Goal: Task Accomplishment & Management: Manage account settings

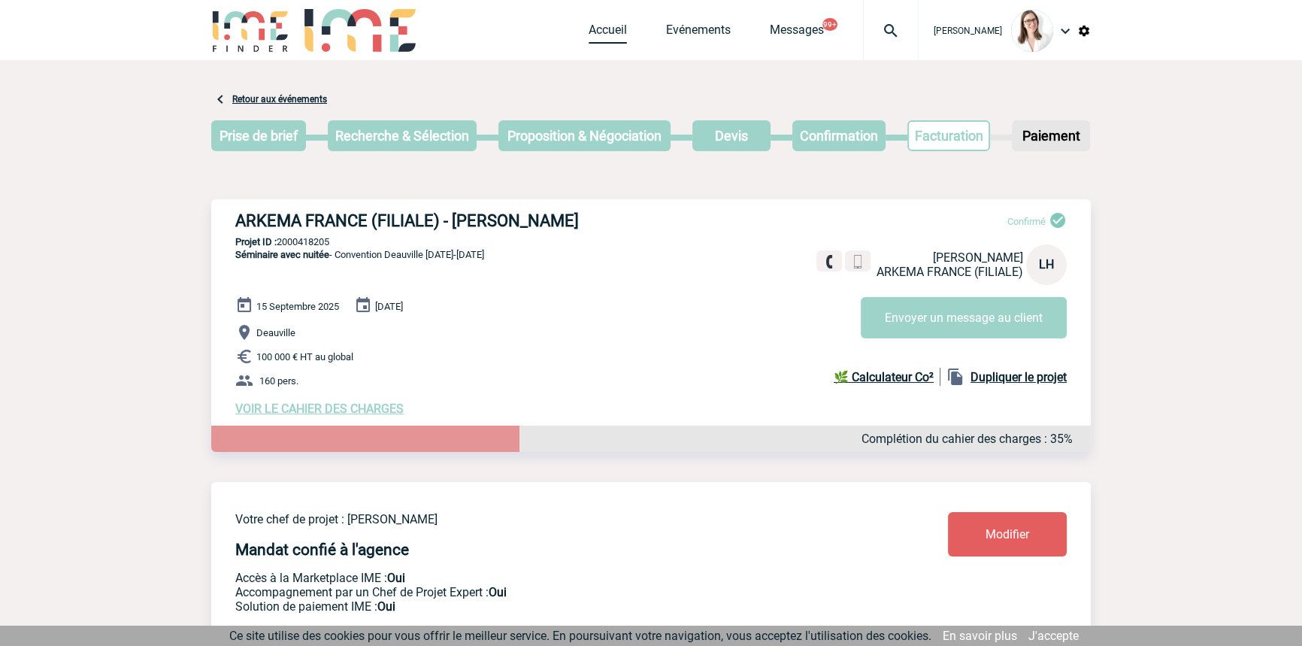
click at [589, 40] on link "Accueil" at bounding box center [608, 33] width 38 height 21
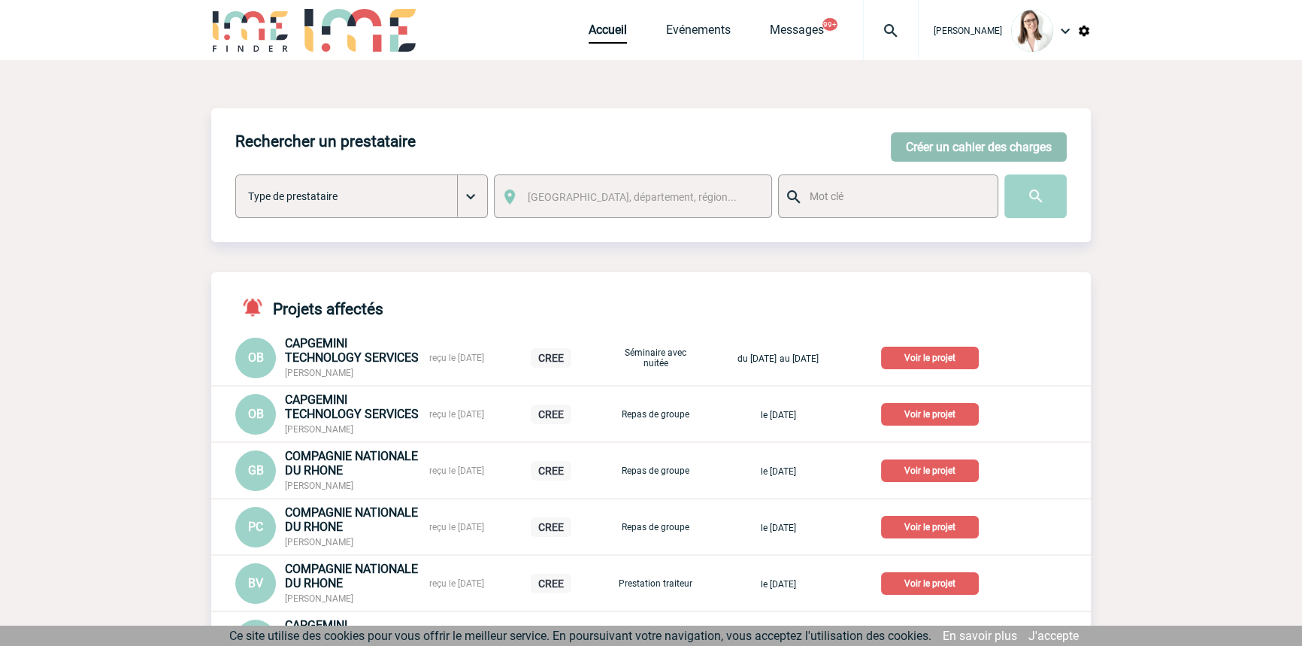
click at [899, 150] on button "Créer un cahier des charges" at bounding box center [979, 146] width 176 height 29
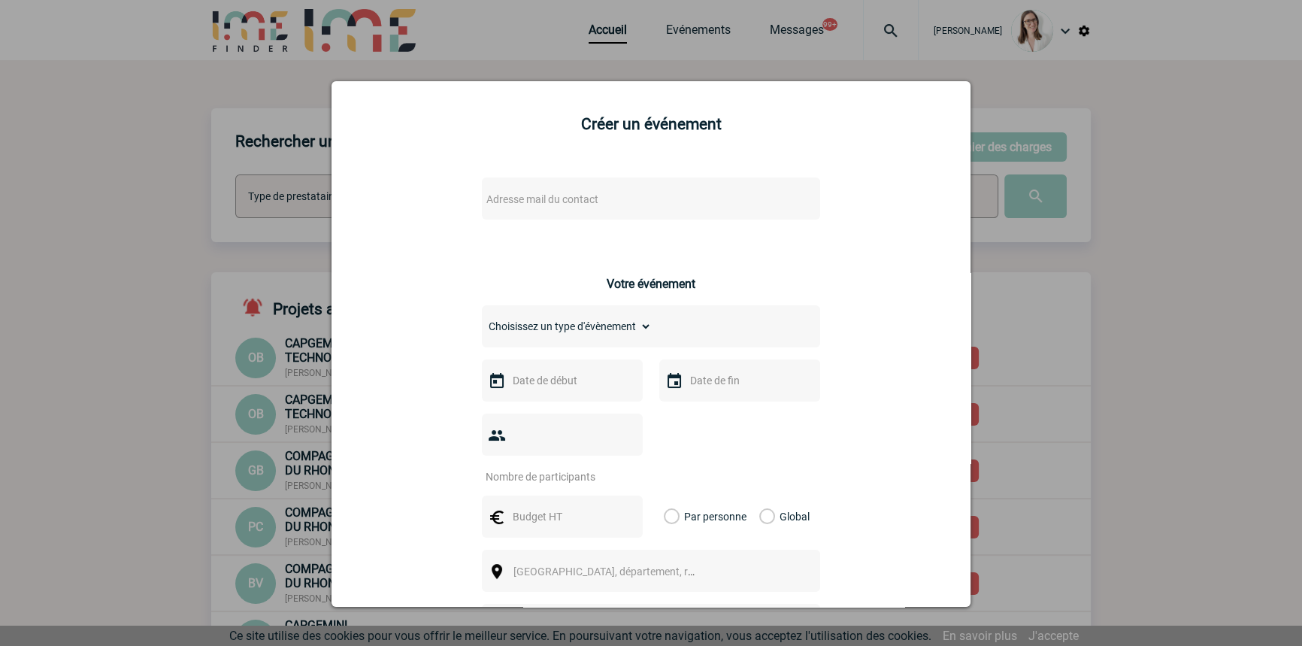
click at [513, 202] on span "Adresse mail du contact" at bounding box center [542, 199] width 112 height 12
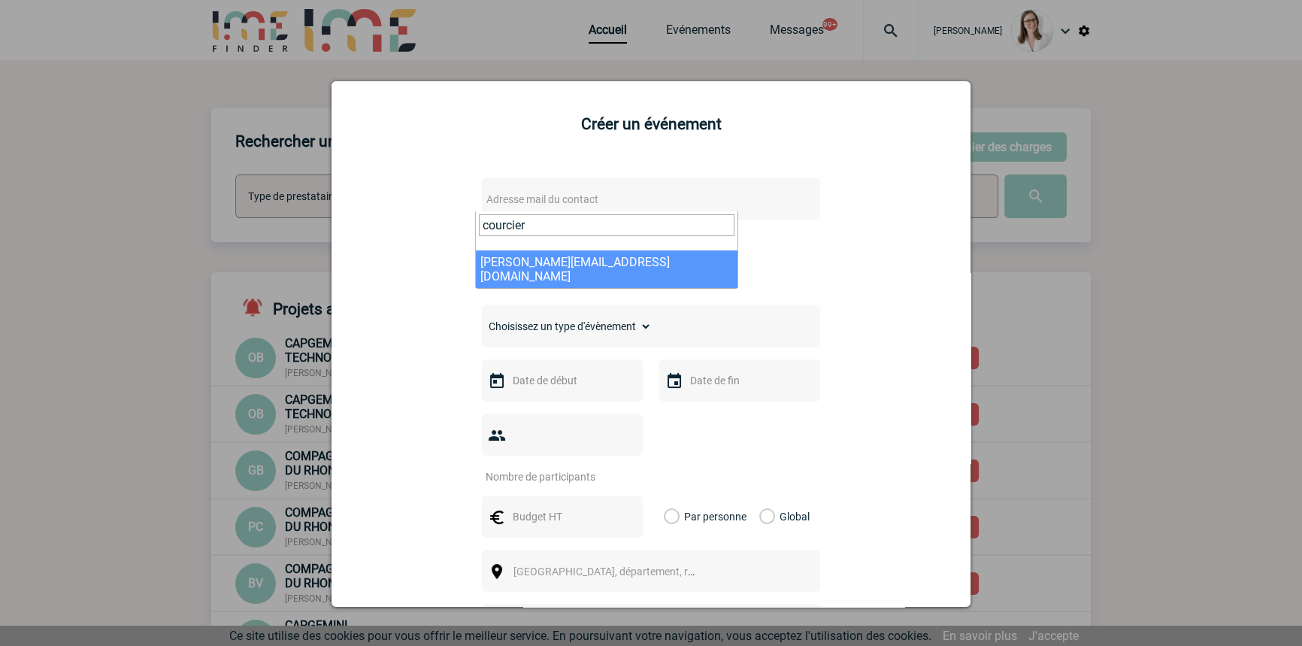
type input "courcier"
select select "128382"
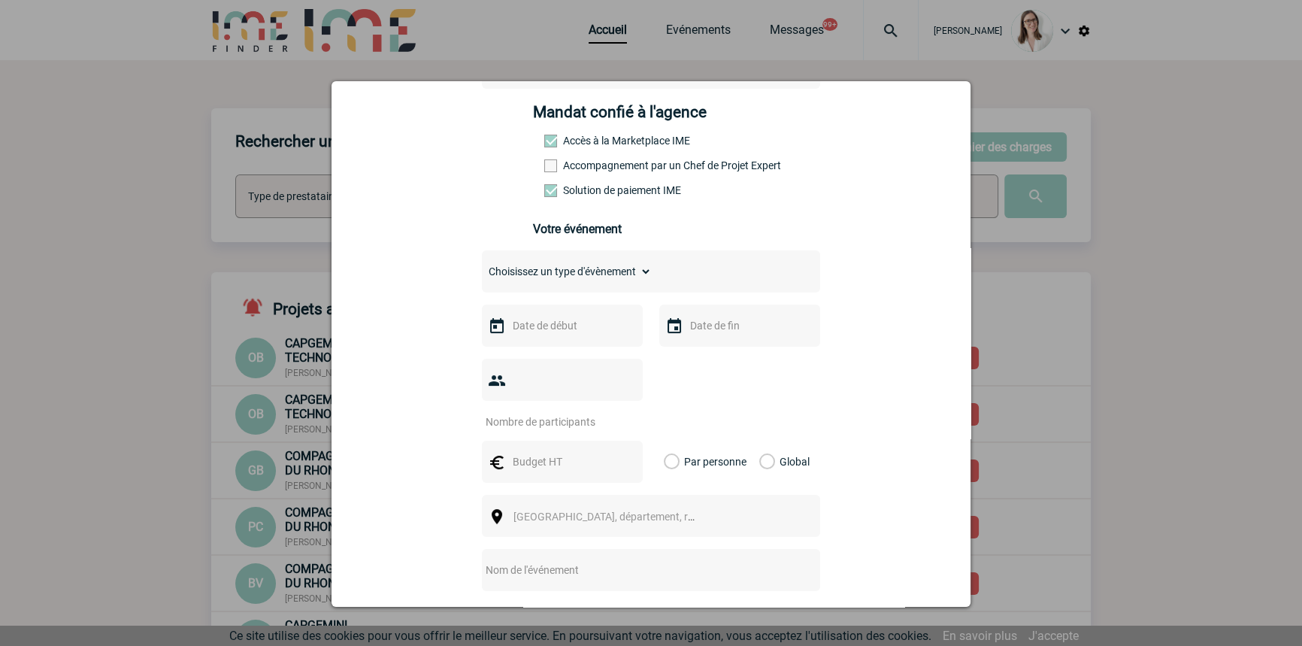
scroll to position [227, 0]
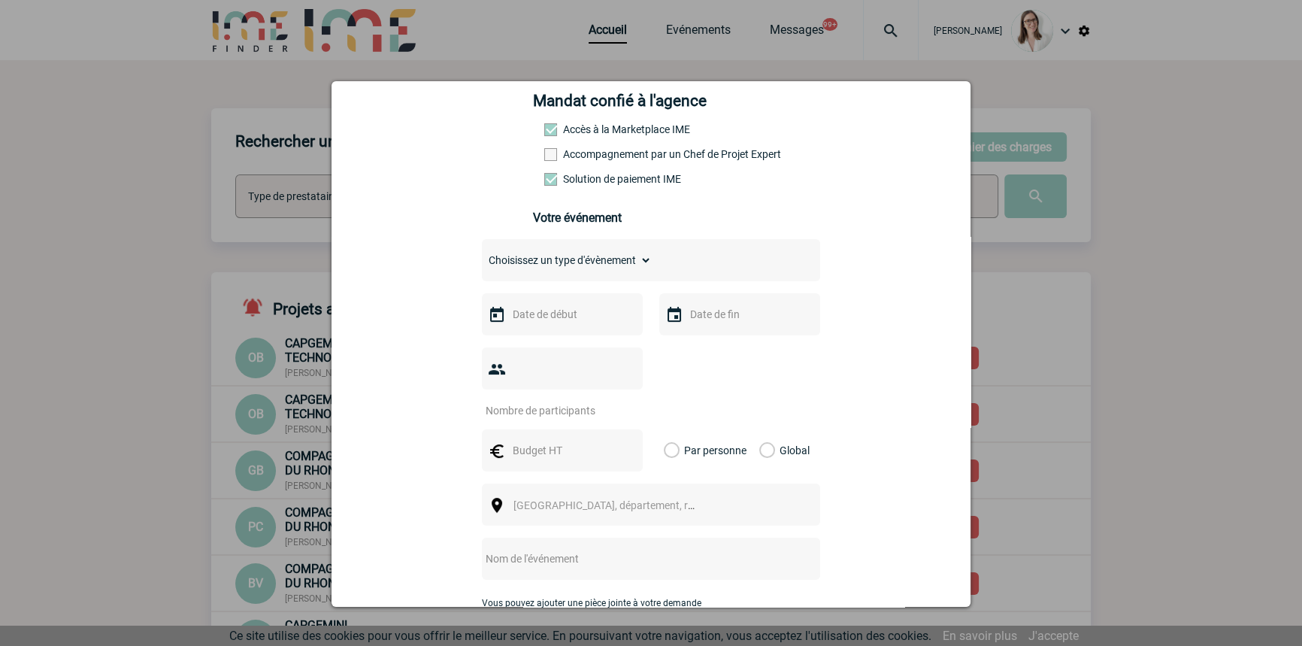
click at [571, 271] on select "Choisissez un type d'évènement Séminaire avec nuitée Séminaire sans nuitée Repa…" at bounding box center [567, 260] width 170 height 21
select select "3"
click at [482, 254] on select "Choisissez un type d'évènement Séminaire avec nuitée Séminaire sans nuitée Repa…" at bounding box center [567, 260] width 170 height 21
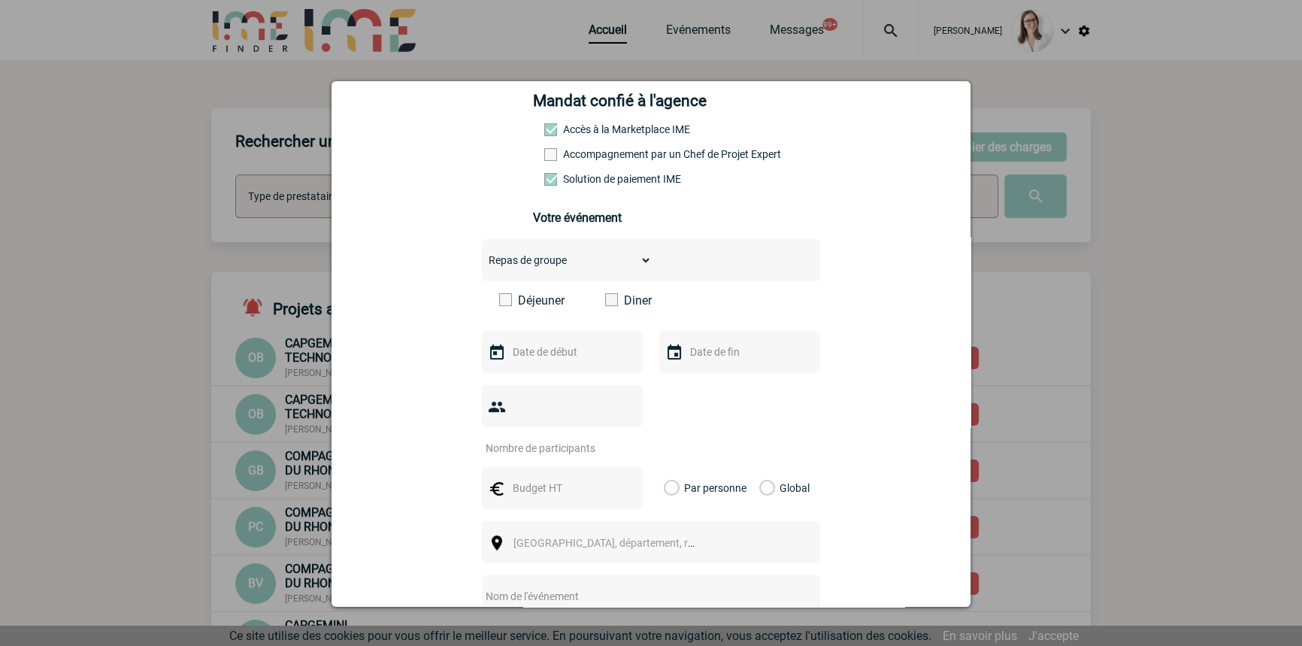
click at [541, 306] on label "Déjeuner" at bounding box center [542, 300] width 86 height 14
click at [0, 0] on input "Déjeuner" at bounding box center [0, 0] width 0 height 0
click at [539, 357] on input "text" at bounding box center [561, 352] width 104 height 20
click at [525, 525] on link "22" at bounding box center [521, 527] width 28 height 27
type input "22-09-2025"
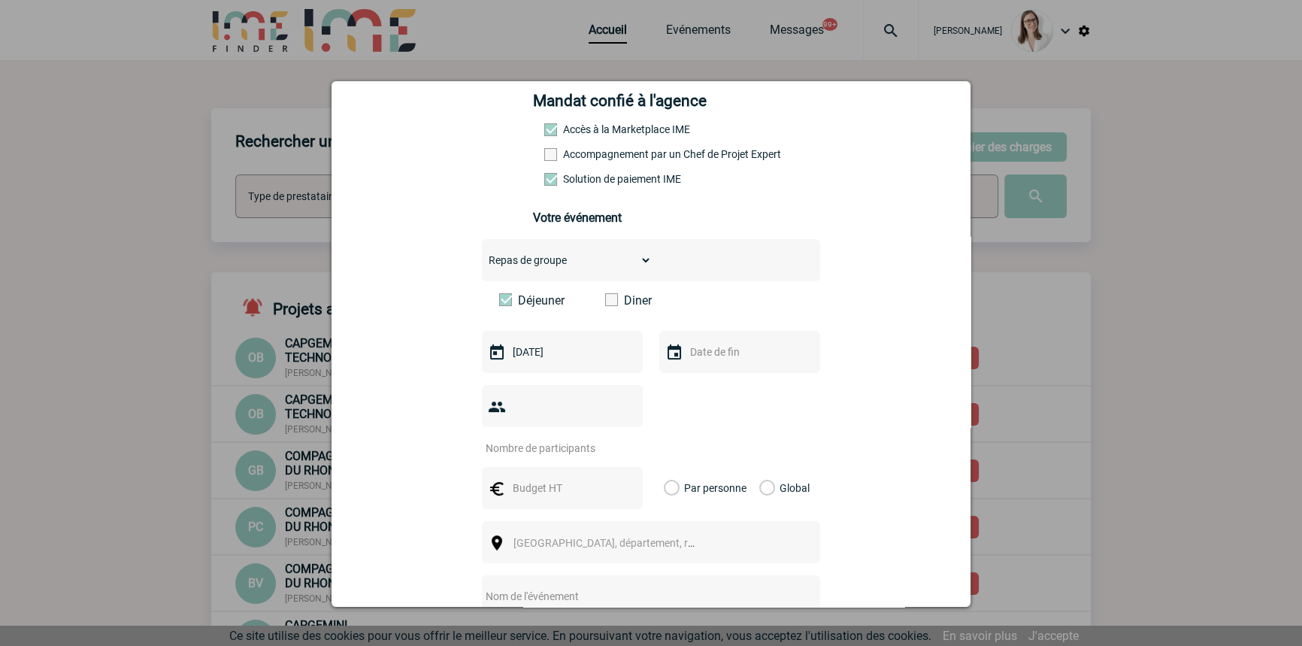
click at [721, 358] on input "text" at bounding box center [738, 352] width 104 height 20
click at [698, 521] on link "22" at bounding box center [699, 527] width 28 height 27
type input "22-09-2025"
click at [504, 438] on input "number" at bounding box center [552, 448] width 141 height 20
type input "9"
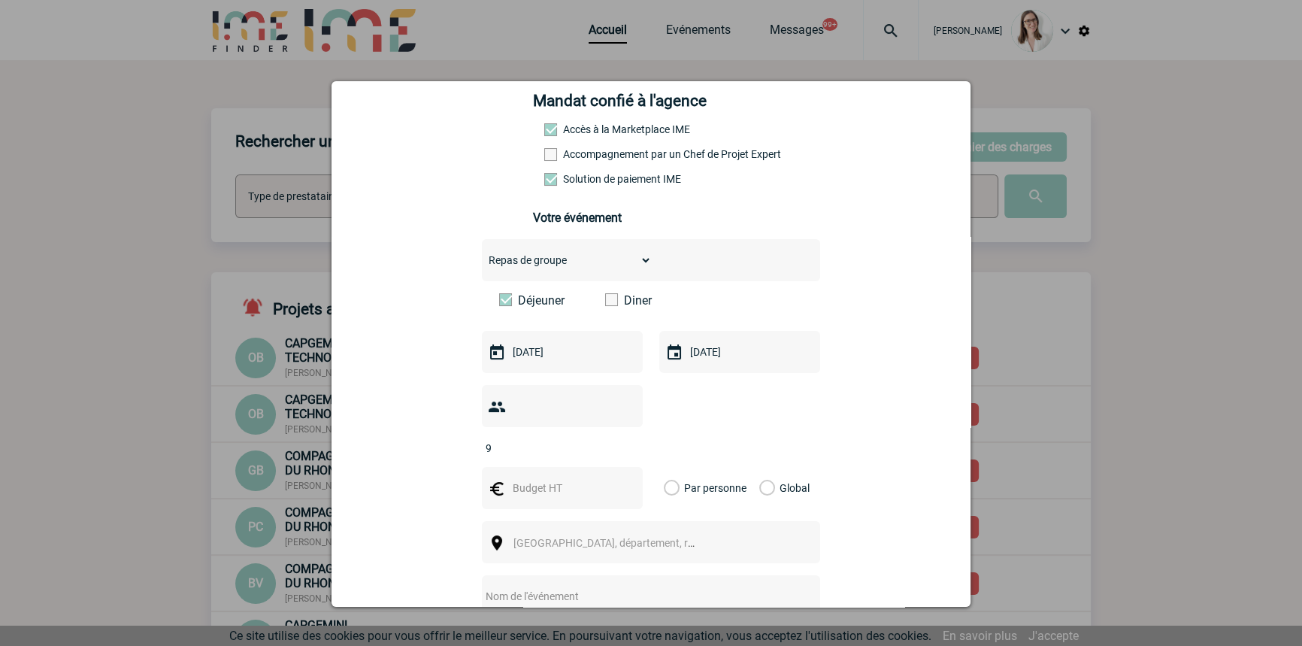
click at [766, 467] on label "Global" at bounding box center [764, 488] width 10 height 42
click at [0, 0] on input "Global" at bounding box center [0, 0] width 0 height 0
click at [604, 478] on input "text" at bounding box center [561, 488] width 104 height 20
type input "202"
click at [522, 537] on span "Ville, département, région..." at bounding box center [617, 543] width 209 height 12
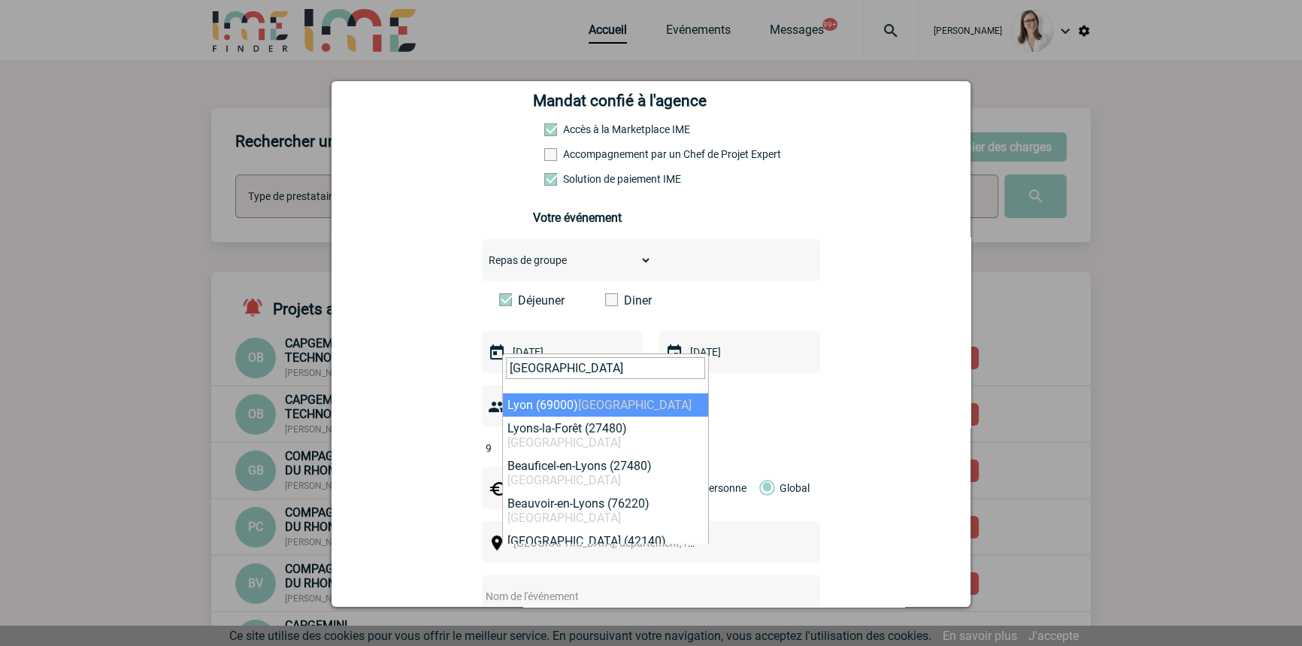
type input "lyon"
select select "36544"
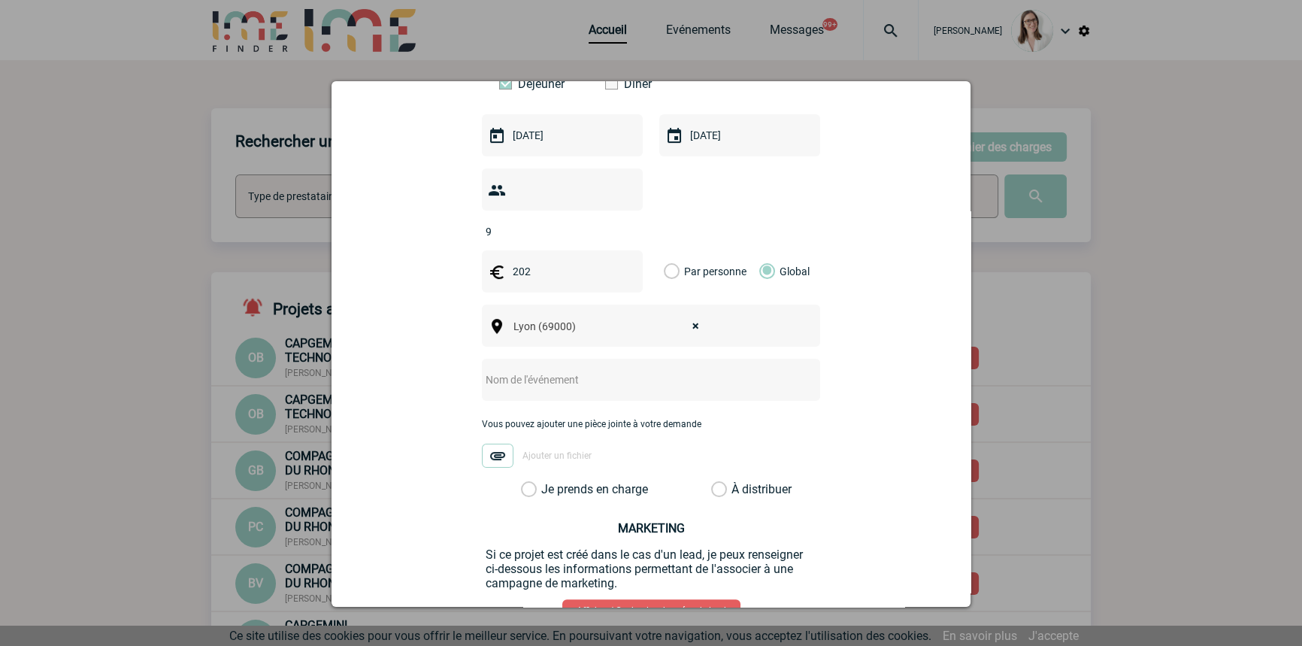
scroll to position [456, 0]
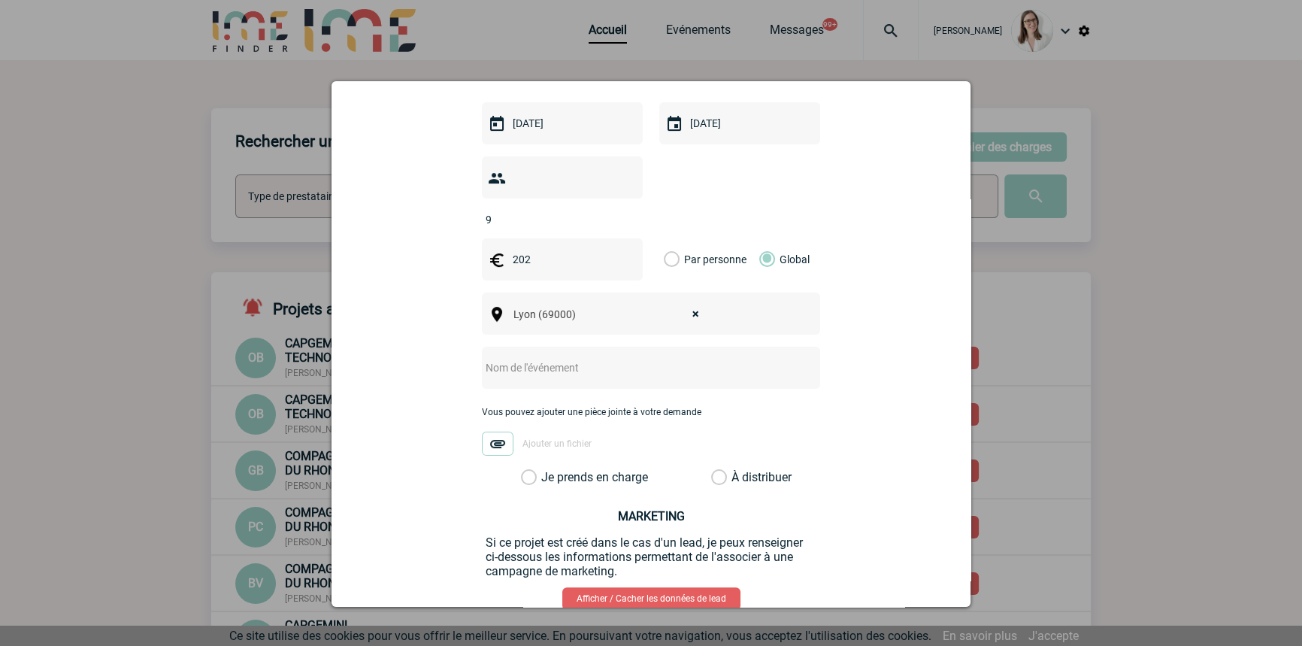
click at [550, 358] on input "text" at bounding box center [631, 368] width 298 height 20
type input "CENTRALISATION restaurant Une Faim d'Apprendre"
click at [546, 470] on label "Je prends en charge" at bounding box center [534, 477] width 26 height 15
click at [0, 0] on input "Je prends en charge" at bounding box center [0, 0] width 0 height 0
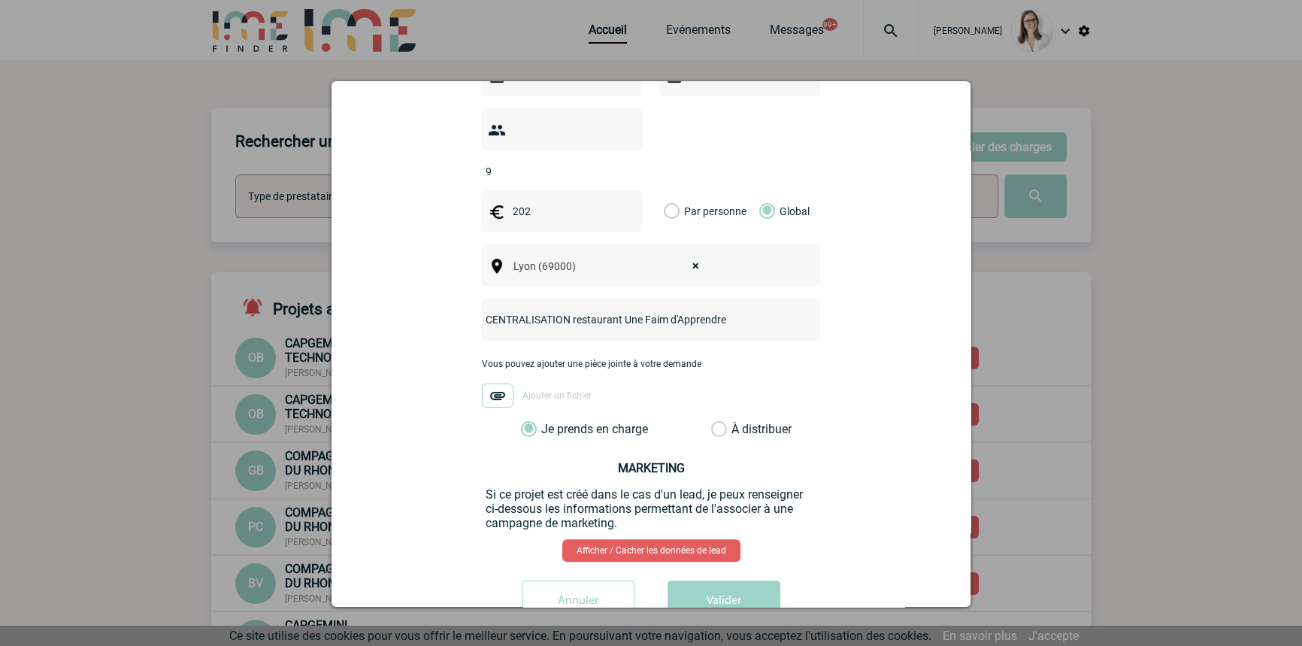
scroll to position [531, 0]
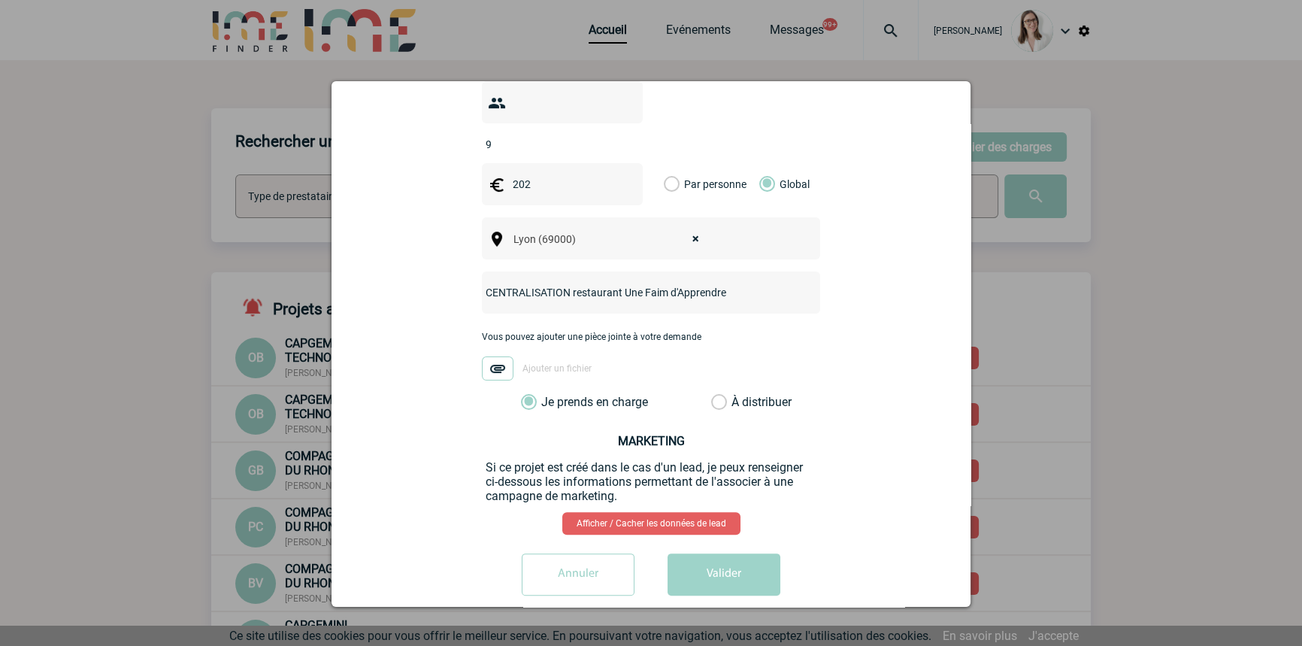
click at [729, 553] on button "Valider" at bounding box center [723, 574] width 113 height 42
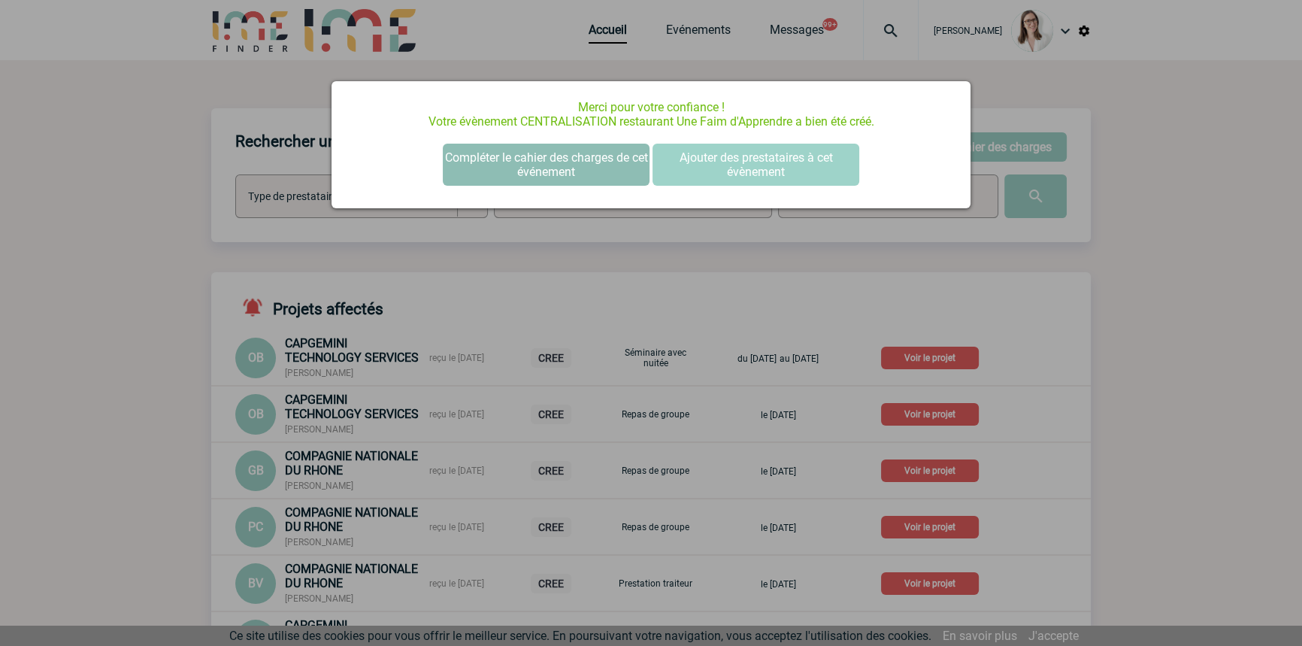
click at [561, 152] on button "Compléter le cahier des charges de cet événement" at bounding box center [546, 165] width 207 height 42
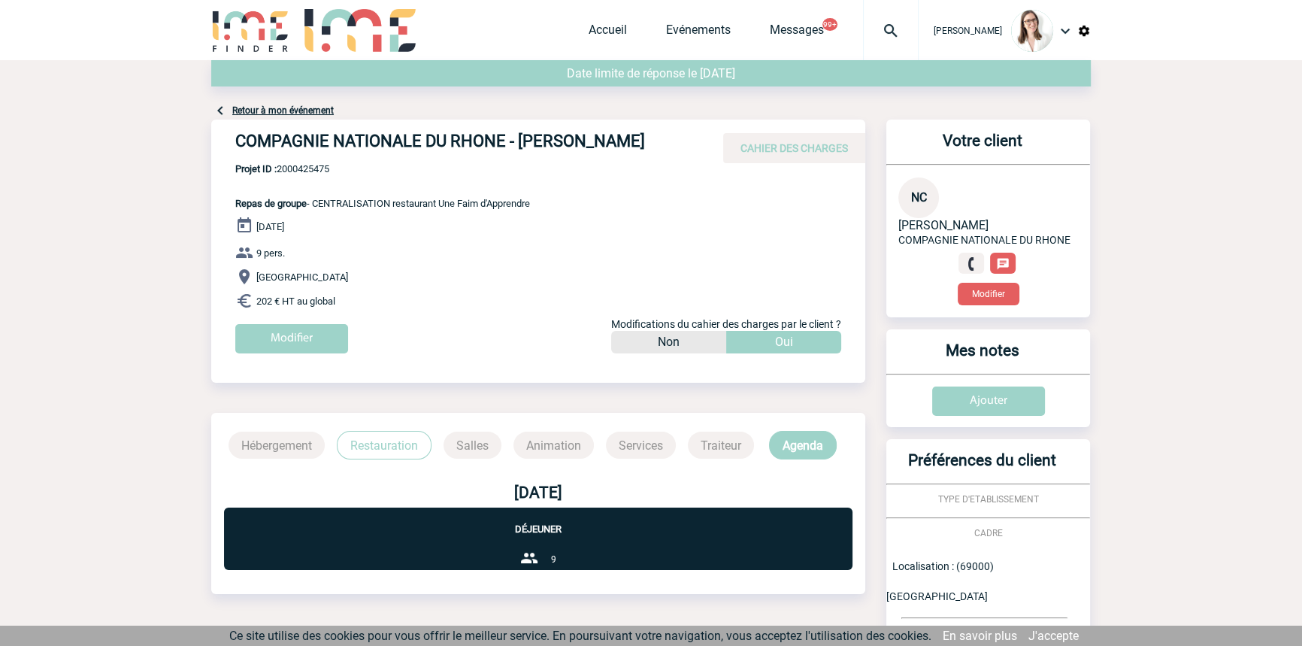
click at [301, 165] on span "Projet ID : 2000425475" at bounding box center [382, 168] width 295 height 11
copy span "2000425475"
click at [863, 16] on div at bounding box center [891, 30] width 56 height 60
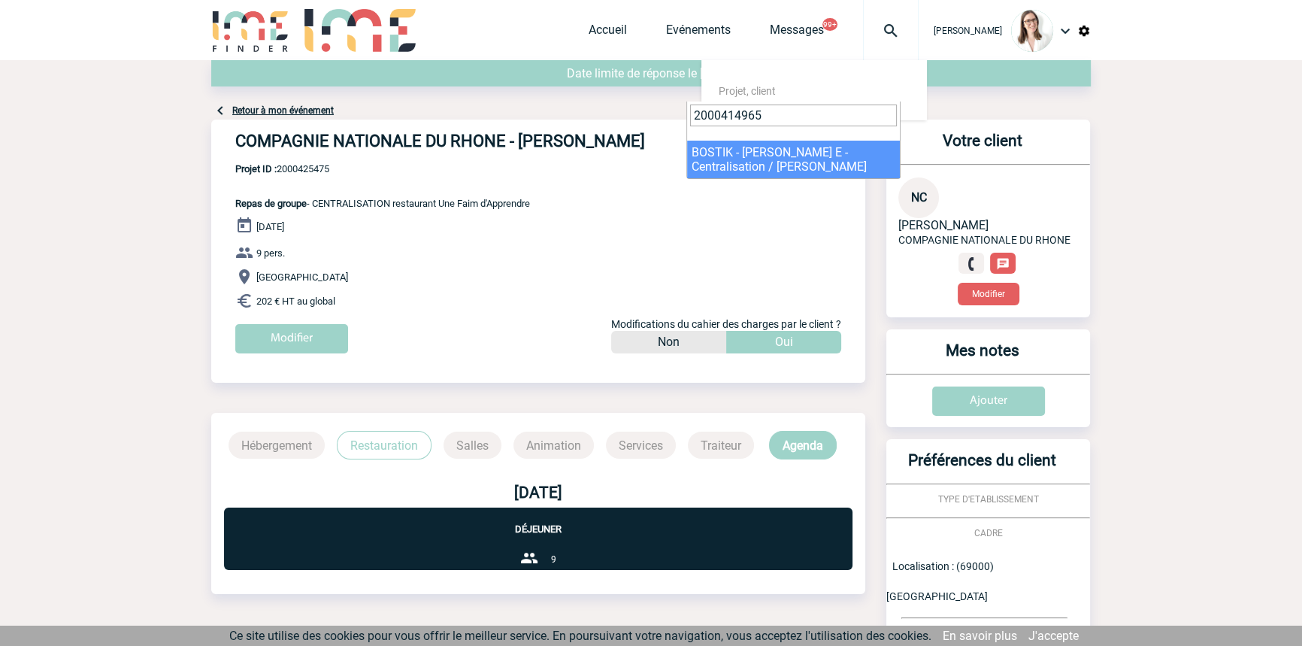
type input "2000414965"
select select "14466"
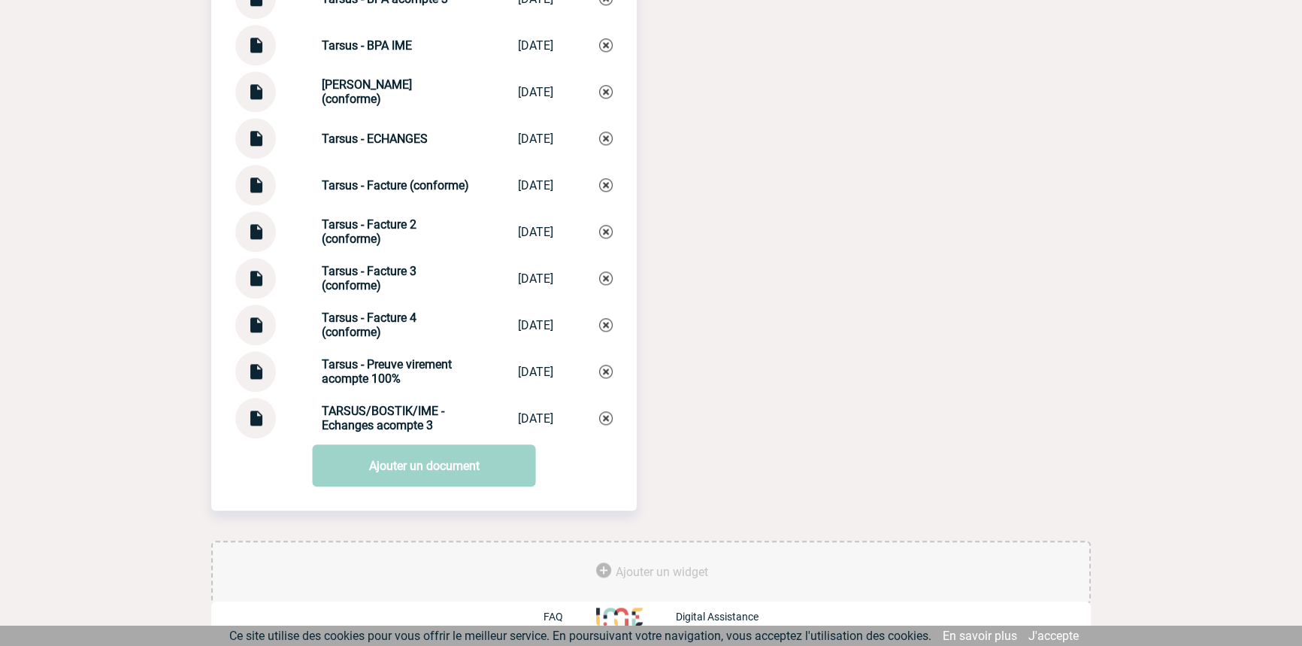
scroll to position [1827, 0]
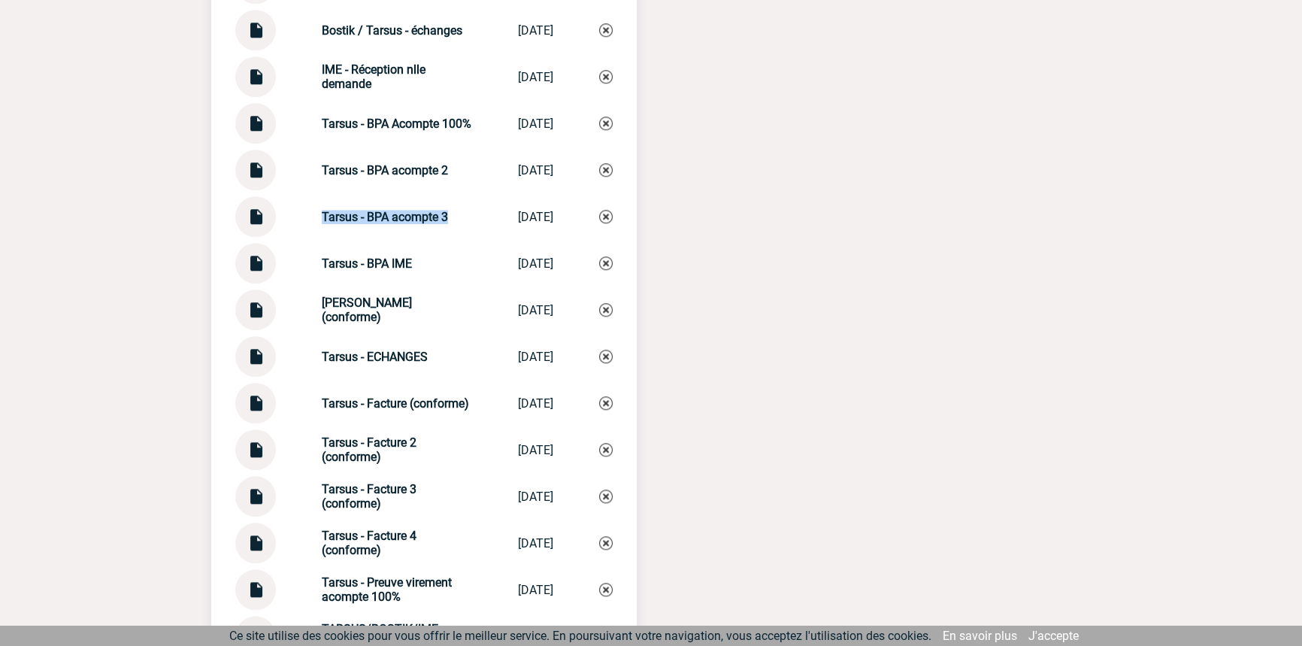
drag, startPoint x: 457, startPoint y: 225, endPoint x: 295, endPoint y: 227, distance: 161.6
click at [295, 226] on div "Tarsus - BPA acompte 3 Tarsus - BPA ac... 11/09/2025" at bounding box center [423, 216] width 377 height 41
copy strong "Tarsus - BPA acompte 3"
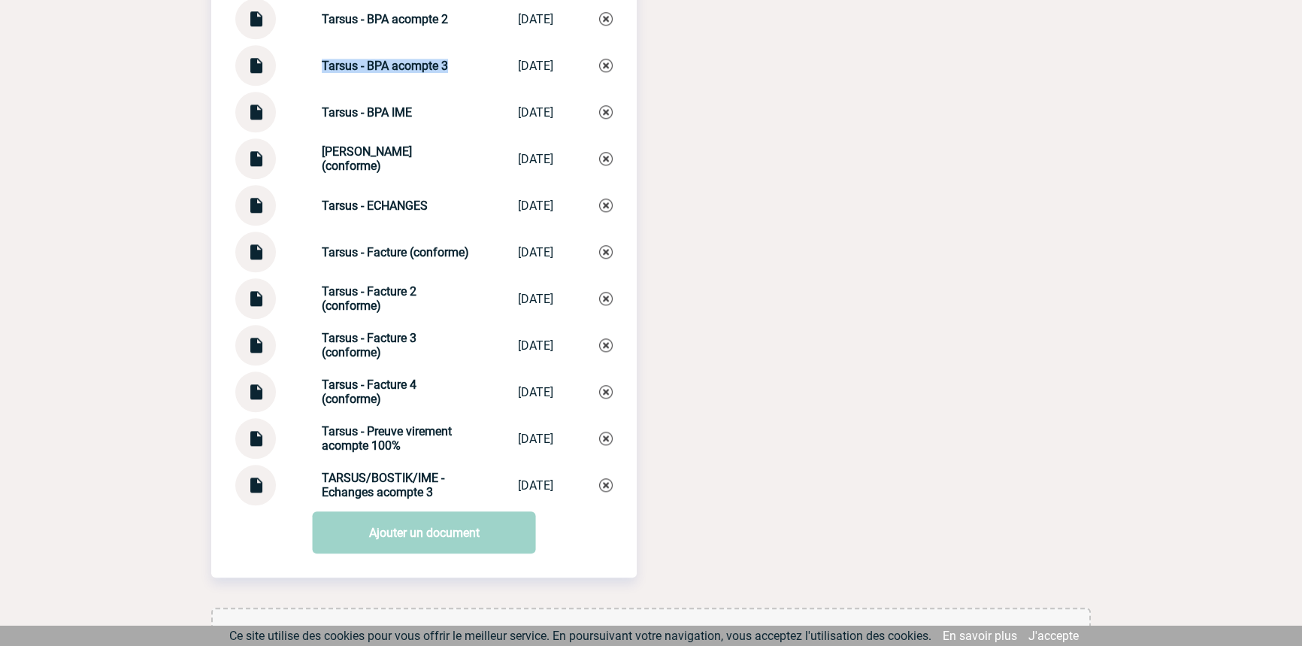
scroll to position [2055, 0]
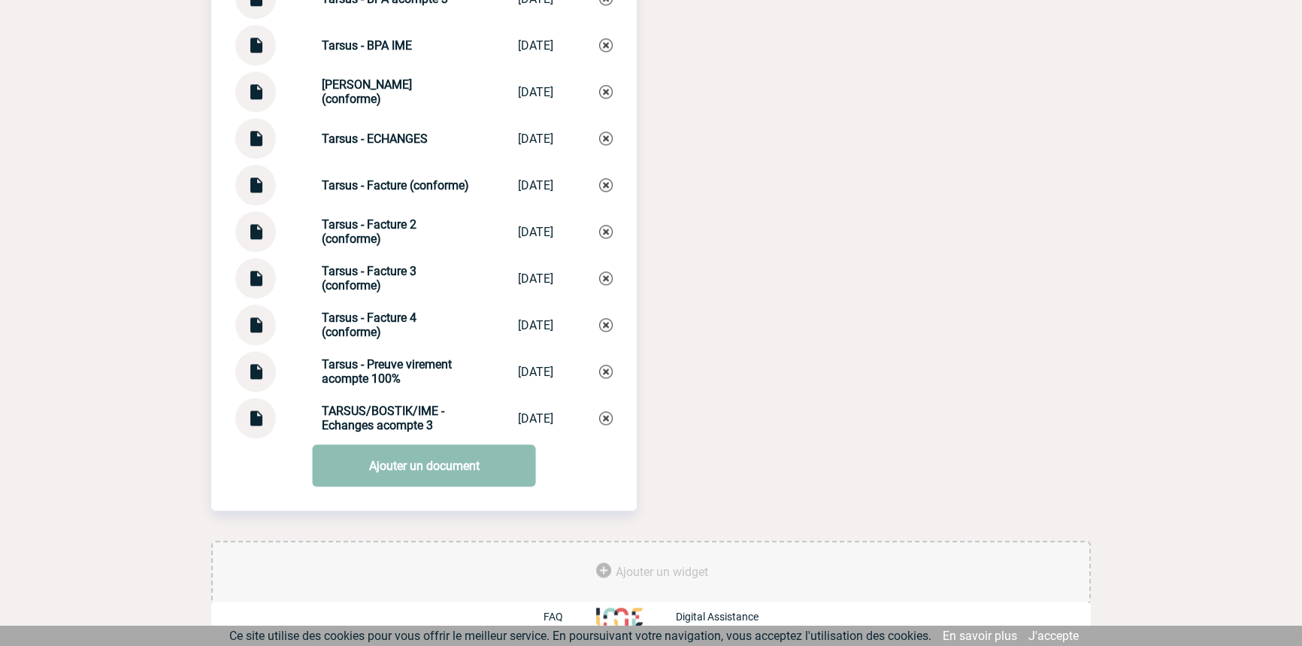
click at [415, 483] on link "Ajouter un document" at bounding box center [424, 465] width 223 height 42
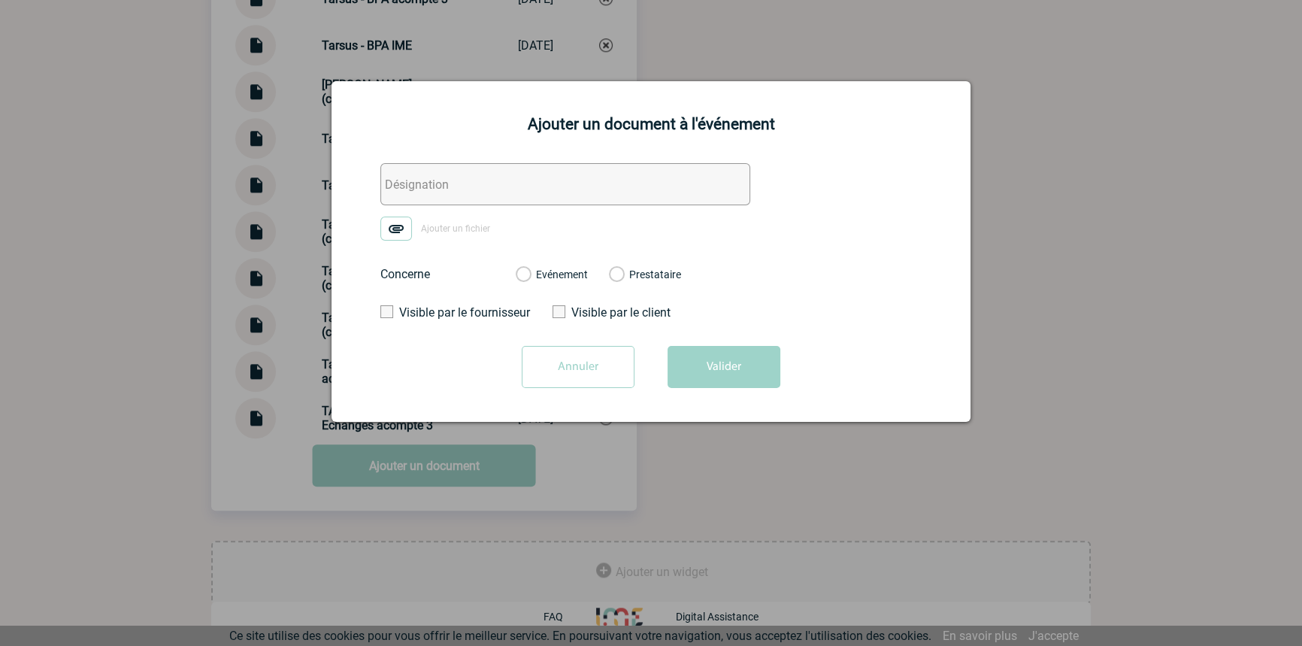
click at [458, 190] on input "text" at bounding box center [565, 184] width 370 height 42
paste input "Tarsus - BPA acompte 3"
drag, startPoint x: 450, startPoint y: 181, endPoint x: 436, endPoint y: 183, distance: 14.4
click at [436, 183] on input "Tarsus - BPA acompte 3" at bounding box center [565, 184] width 370 height 42
type input "Tarsus - Avis de virement acompte 3"
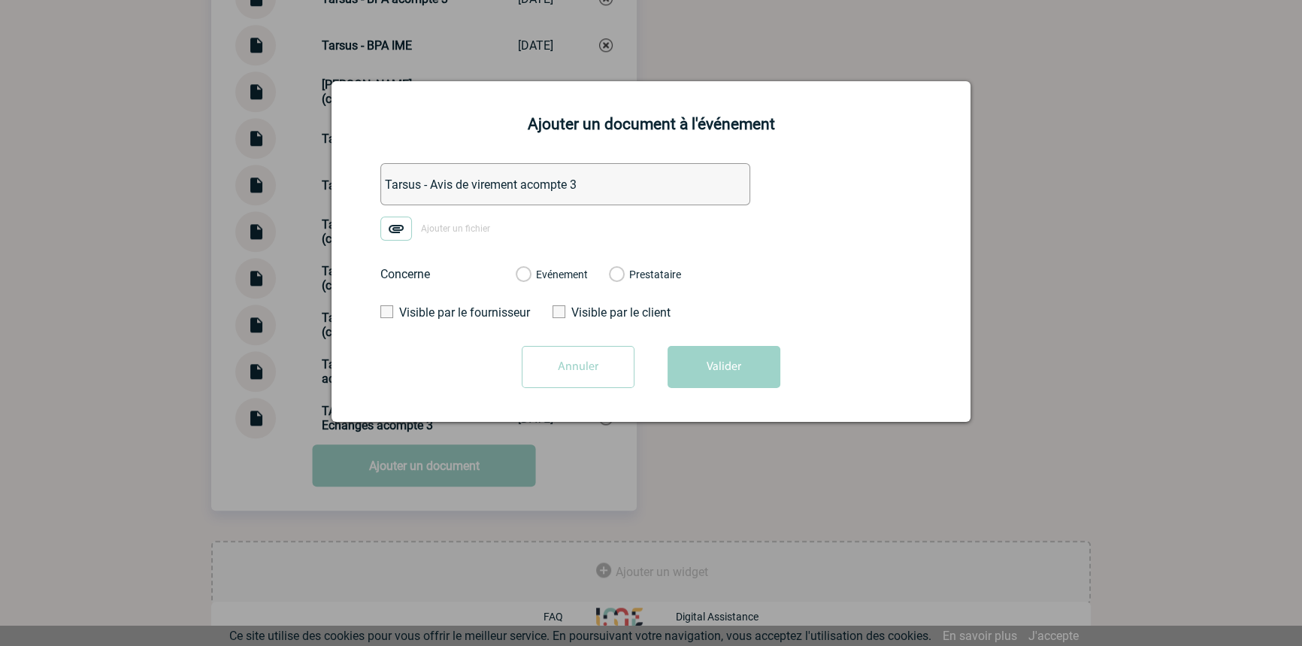
click at [401, 222] on img at bounding box center [396, 228] width 32 height 24
click at [0, 0] on input "Ajouter un fichier" at bounding box center [0, 0] width 0 height 0
click at [530, 271] on label "Evénement" at bounding box center [523, 275] width 14 height 14
click at [0, 0] on input "Evénement" at bounding box center [0, 0] width 0 height 0
click at [530, 275] on label "Evénement" at bounding box center [523, 275] width 14 height 14
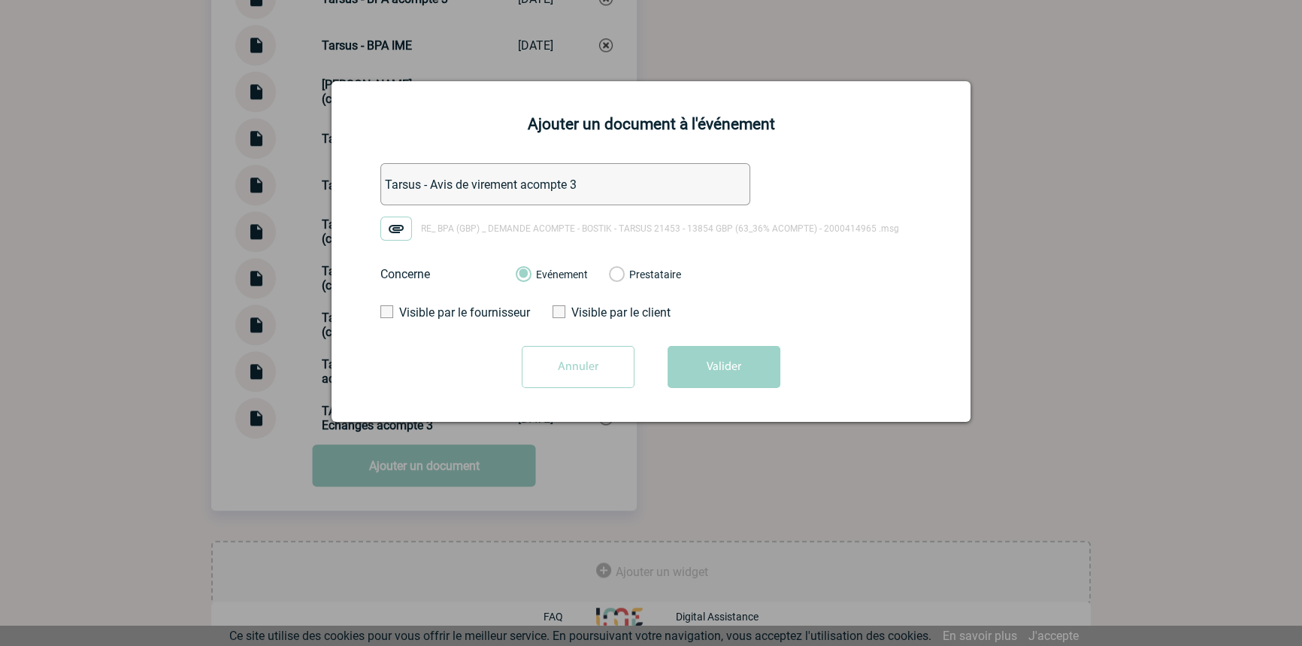
click at [0, 0] on input "Evénement" at bounding box center [0, 0] width 0 height 0
click at [701, 346] on button "Valider" at bounding box center [723, 367] width 113 height 42
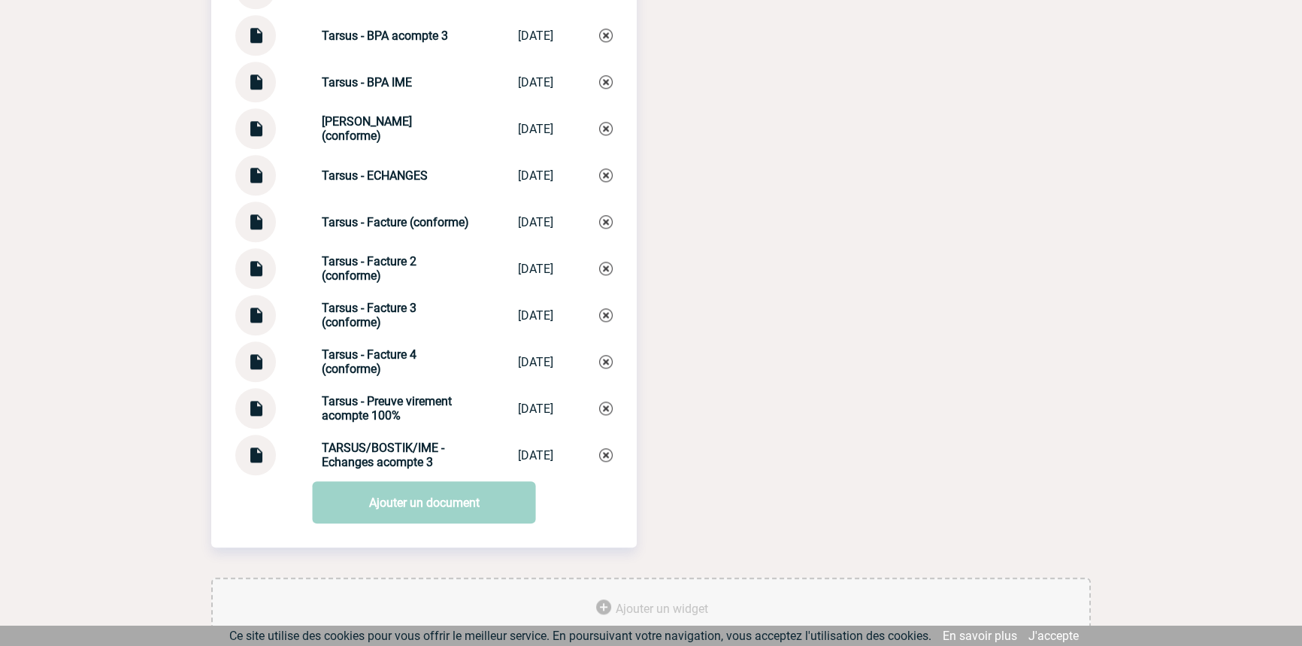
click at [279, 465] on div "TARSUS/BOSTIK/IME - Echanges acompte 3 TARSUS/BOSTIK/I... 08/09/2025" at bounding box center [423, 454] width 377 height 41
click at [243, 472] on div at bounding box center [255, 454] width 41 height 41
click at [260, 464] on img at bounding box center [256, 448] width 20 height 29
click at [389, 453] on strong "TARSUS/BOSTIK/IME - Echanges acompte 3" at bounding box center [383, 454] width 123 height 29
click at [389, 452] on strong "TARSUS/BOSTIK/IME - Echanges acompte 3" at bounding box center [383, 454] width 123 height 29
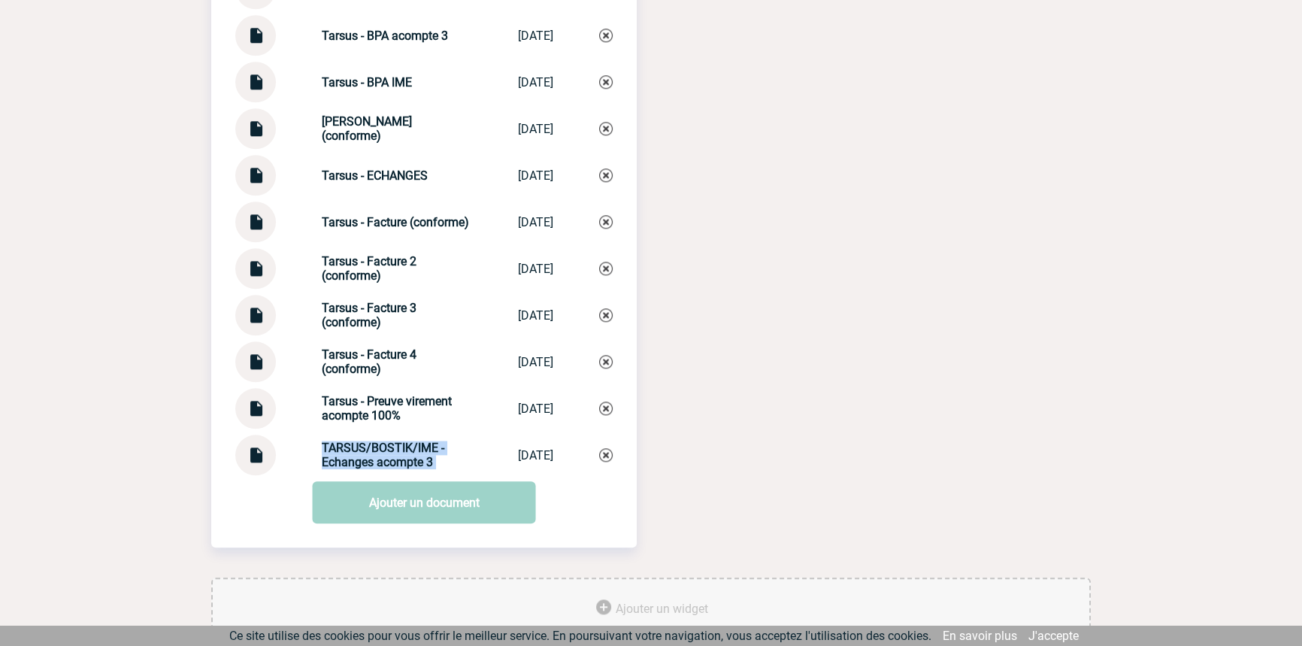
click at [390, 453] on strong "TARSUS/BOSTIK/IME - Echanges acompte 3" at bounding box center [383, 454] width 123 height 29
copy div "TARSUS/BOSTIK/IME - Echanges acompte 3 TARSUS/BOSTIK/I..."
click at [609, 462] on img at bounding box center [606, 455] width 14 height 14
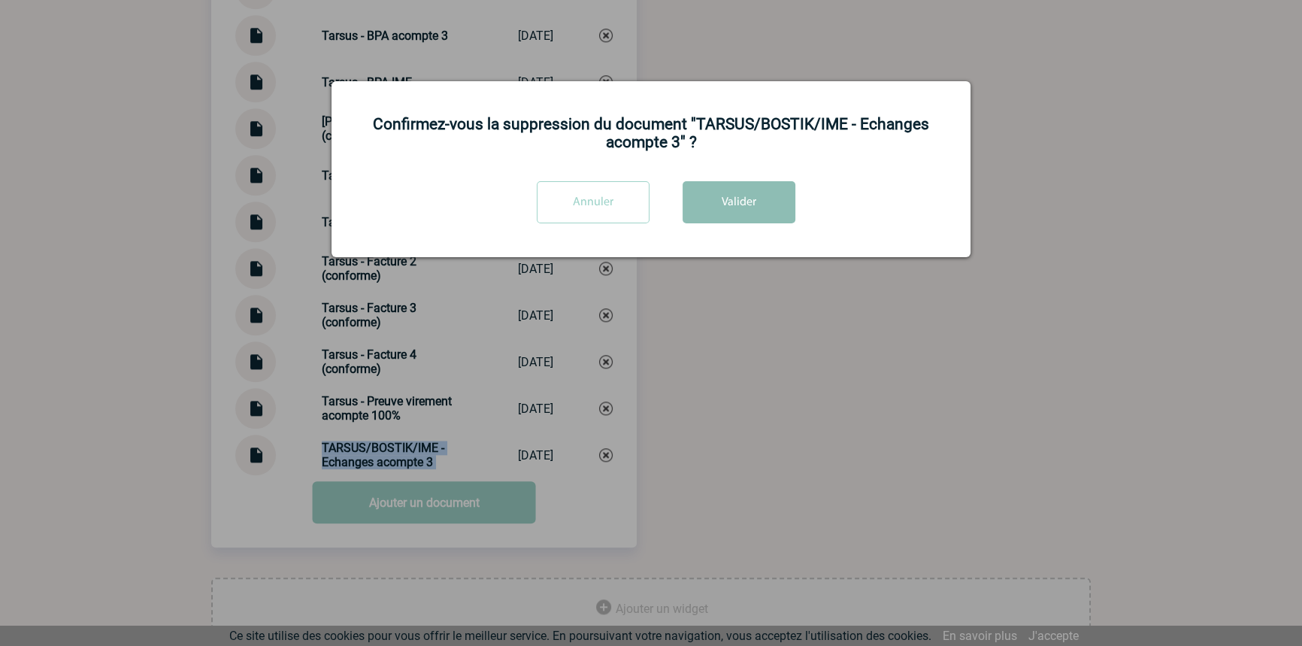
click at [784, 194] on button "Valider" at bounding box center [739, 202] width 113 height 42
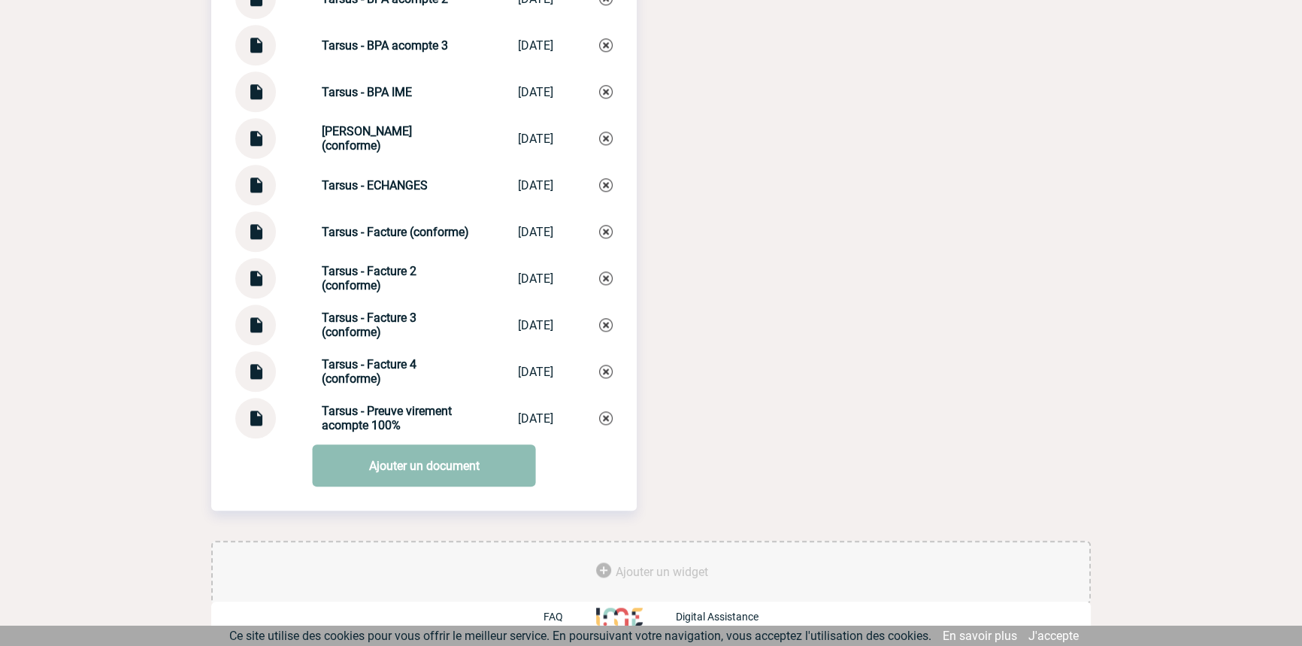
click at [390, 467] on link "Ajouter un document" at bounding box center [424, 465] width 223 height 42
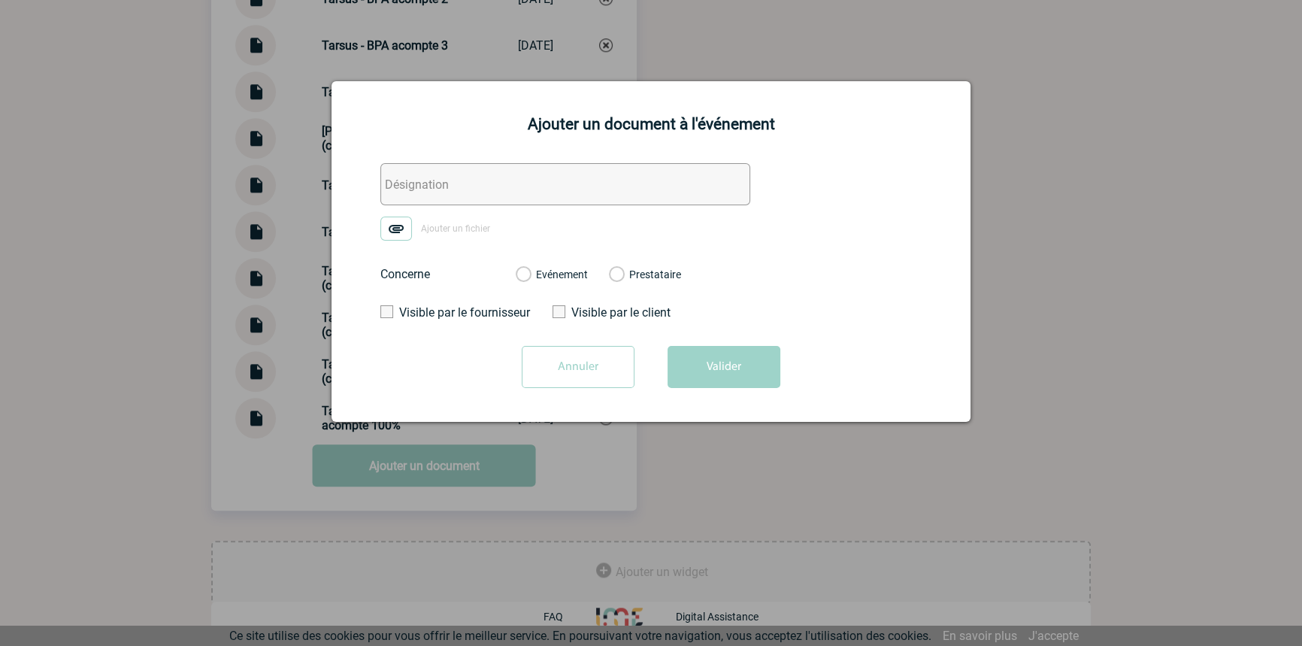
drag, startPoint x: 407, startPoint y: 176, endPoint x: 398, endPoint y: 221, distance: 46.0
click at [409, 177] on input "text" at bounding box center [565, 184] width 370 height 42
paste input "TARSUS/BOSTIK/IME - Echanges acompte 3"
type input "TARSUS/BOSTIK/IME - Echanges acompte 3"
click at [398, 238] on img at bounding box center [396, 228] width 32 height 24
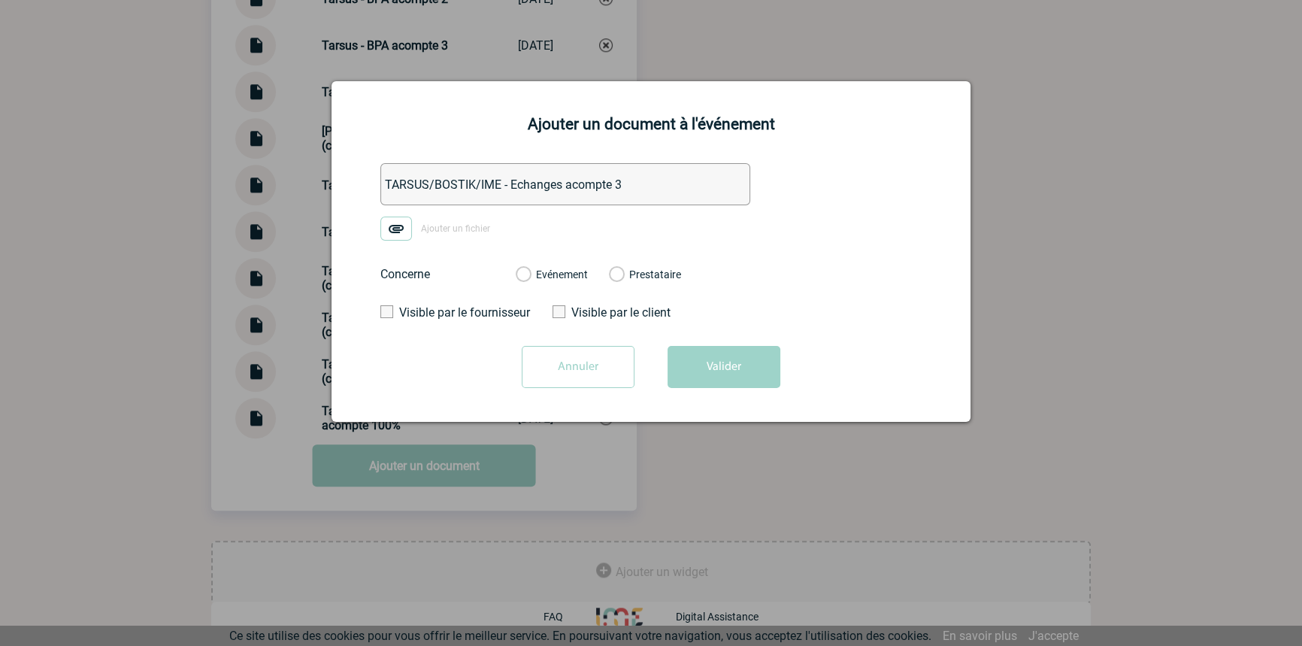
click at [0, 0] on input "Ajouter un fichier" at bounding box center [0, 0] width 0 height 0
click at [530, 274] on label "Evénement" at bounding box center [523, 275] width 14 height 14
click at [0, 0] on input "Evénement" at bounding box center [0, 0] width 0 height 0
click at [713, 356] on button "Valider" at bounding box center [723, 367] width 113 height 42
